Goal: Task Accomplishment & Management: Complete application form

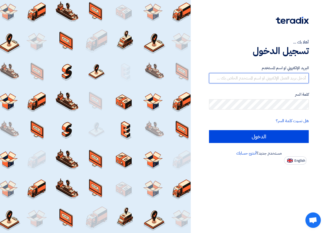
click at [297, 77] on input "text" at bounding box center [259, 78] width 100 height 10
type input "[EMAIL_ADDRESS][DOMAIN_NAME]"
drag, startPoint x: 274, startPoint y: 110, endPoint x: 269, endPoint y: 78, distance: 32.0
click at [269, 78] on input "[EMAIL_ADDRESS][DOMAIN_NAME]" at bounding box center [259, 78] width 100 height 10
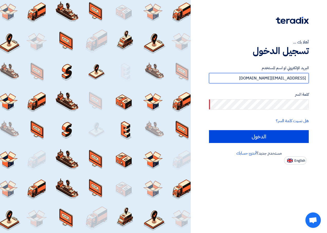
click at [269, 78] on input "[EMAIL_ADDRESS][DOMAIN_NAME]" at bounding box center [259, 78] width 100 height 10
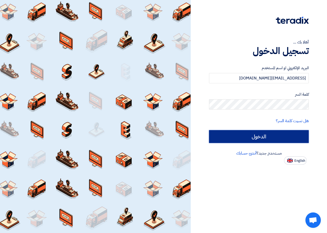
click at [268, 137] on input "الدخول" at bounding box center [259, 136] width 100 height 13
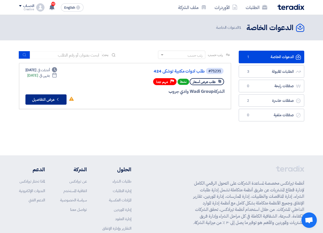
click at [48, 97] on button "Check details عرض التفاصيل" at bounding box center [45, 99] width 41 height 10
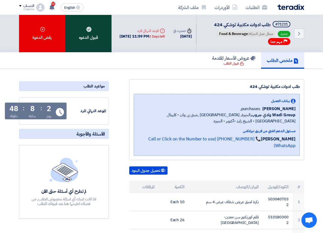
click at [93, 45] on div "قبول الدعوه" at bounding box center [88, 33] width 46 height 37
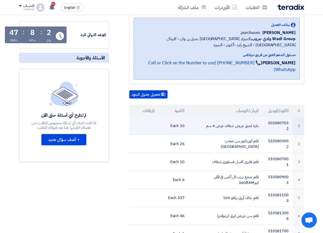
scroll to position [77, 0]
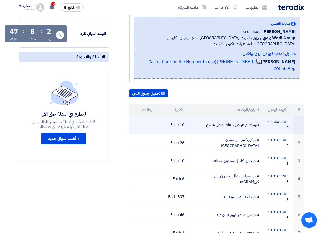
click at [193, 117] on td "بكرة لصق عريض شفاف عرض 4 سم" at bounding box center [226, 125] width 74 height 18
click at [153, 117] on td at bounding box center [144, 125] width 30 height 18
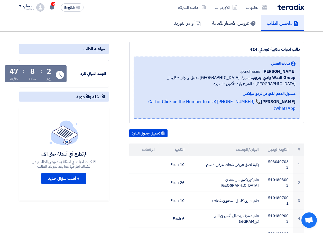
scroll to position [0, 0]
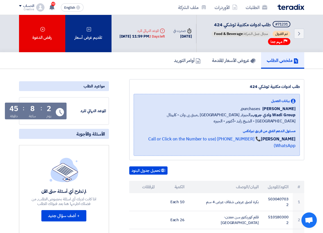
click at [96, 41] on div "تقديم عرض أسعار" at bounding box center [88, 33] width 46 height 37
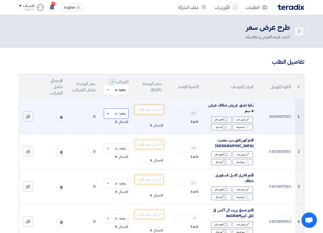
click at [109, 114] on span at bounding box center [108, 113] width 3 height 1
click at [121, 125] on span "14% -VAT" at bounding box center [119, 123] width 14 height 5
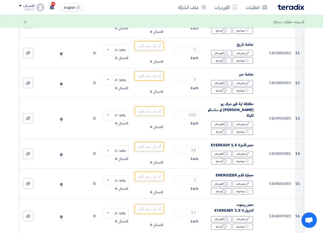
scroll to position [154, 0]
